Goal: Navigation & Orientation: Find specific page/section

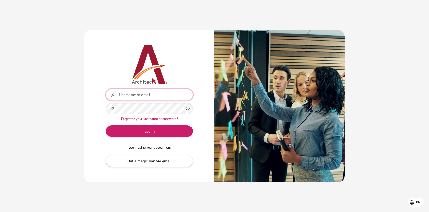
click at [144, 92] on input "Username or email" at bounding box center [149, 95] width 87 height 12
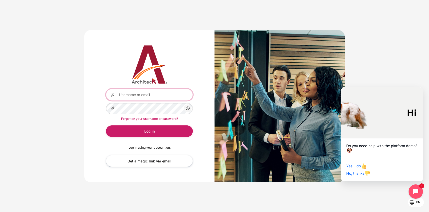
type input "burachat_t"
click at [106, 125] on button "Log in" at bounding box center [149, 131] width 87 height 12
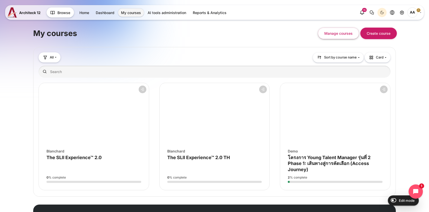
click at [195, 129] on figure "Course overview" at bounding box center [215, 113] width 110 height 61
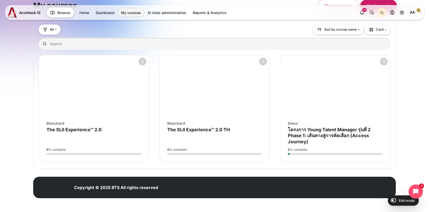
click at [215, 86] on figure "Course overview" at bounding box center [215, 85] width 110 height 61
